Goal: Task Accomplishment & Management: Use online tool/utility

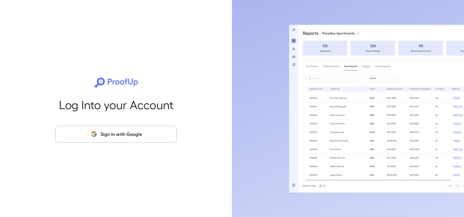
click at [148, 129] on button "Sign in with Google" at bounding box center [115, 134] width 121 height 17
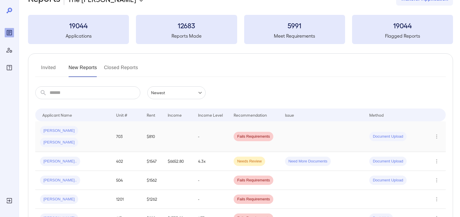
scroll to position [29, 0]
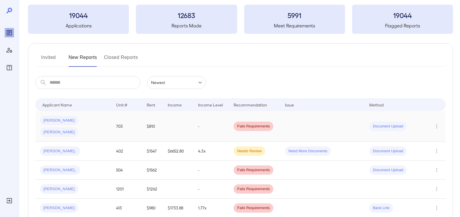
click at [373, 124] on span "Document Upload" at bounding box center [387, 127] width 37 height 6
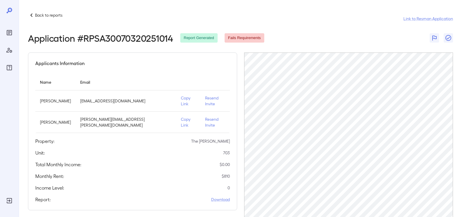
click at [38, 14] on p "Back to reports" at bounding box center [48, 15] width 27 height 6
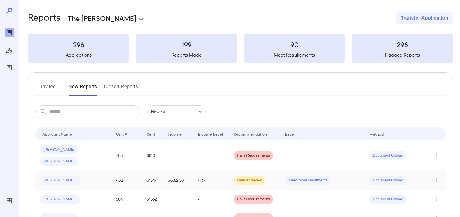
click at [59, 175] on div "Teara A..." at bounding box center [60, 179] width 40 height 9
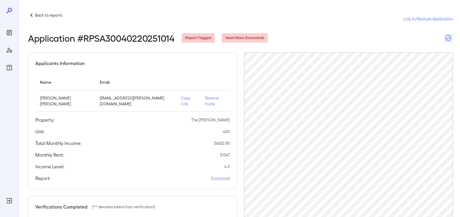
click at [181, 99] on p "Copy Link" at bounding box center [188, 101] width 15 height 12
